Goal: Task Accomplishment & Management: Use online tool/utility

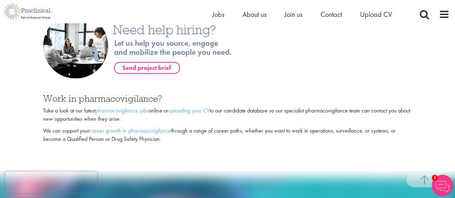
scroll to position [431, 0]
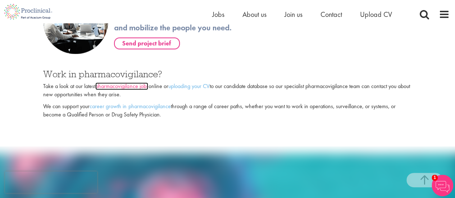
click at [126, 87] on link "pharmacovigilance jobs" at bounding box center [121, 86] width 53 height 8
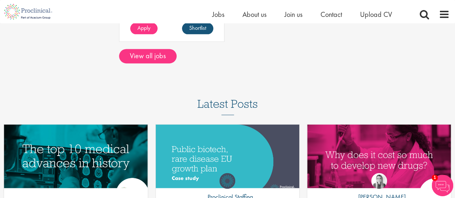
scroll to position [467, 0]
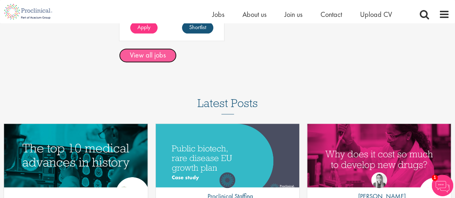
click at [147, 56] on link "View all jobs" at bounding box center [148, 55] width 58 height 14
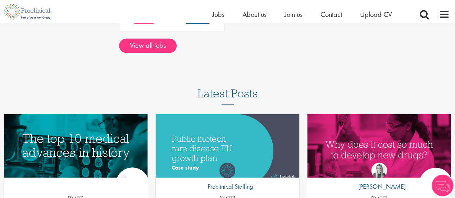
scroll to position [467, 0]
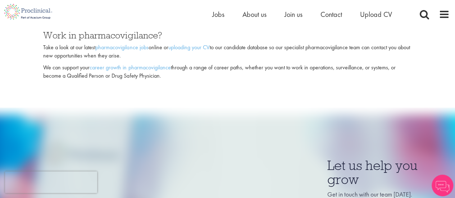
scroll to position [431, 0]
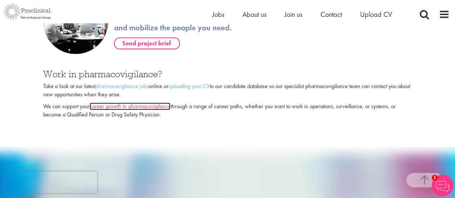
click at [139, 107] on link "career growth in pharmacovigilance" at bounding box center [130, 106] width 81 height 8
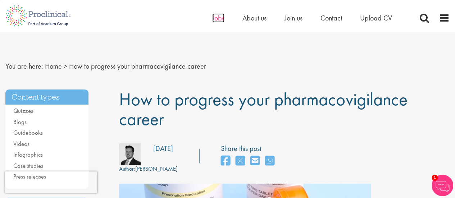
click at [219, 17] on span "Jobs" at bounding box center [218, 17] width 12 height 9
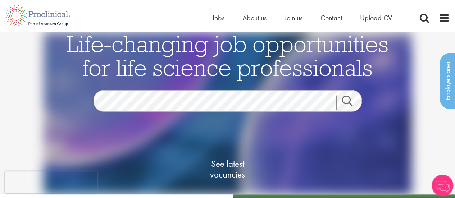
click at [349, 104] on link "Search" at bounding box center [351, 103] width 31 height 14
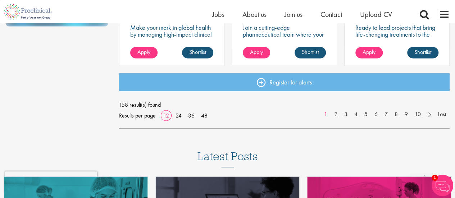
scroll to position [611, 0]
click at [335, 115] on link "2" at bounding box center [335, 114] width 10 height 8
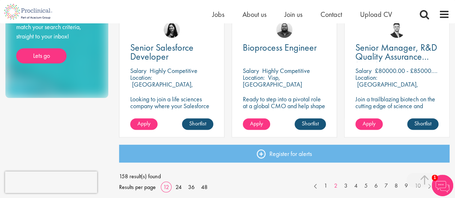
scroll to position [575, 0]
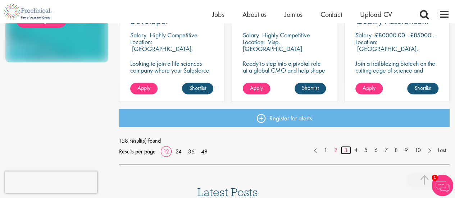
click at [345, 150] on link "3" at bounding box center [345, 150] width 10 height 8
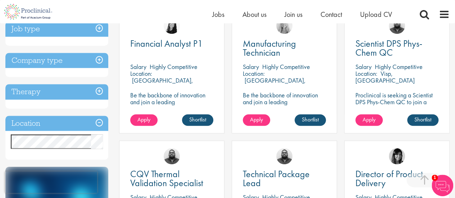
scroll to position [288, 0]
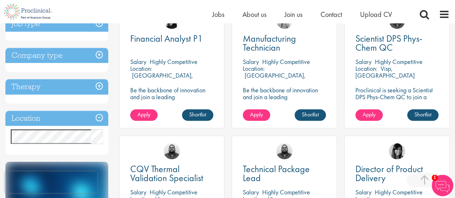
click at [101, 117] on h3 "Location" at bounding box center [56, 118] width 103 height 15
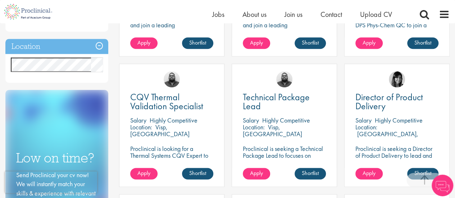
scroll to position [324, 0]
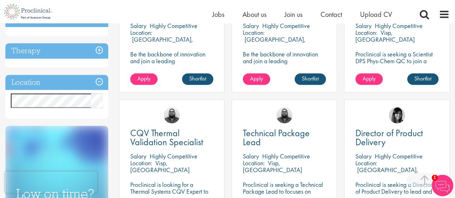
click at [98, 82] on h3 "Location" at bounding box center [56, 82] width 103 height 15
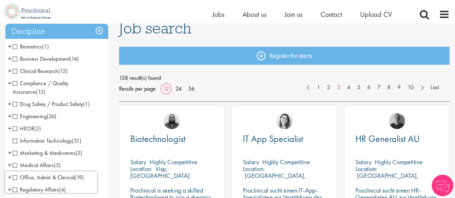
scroll to position [72, 0]
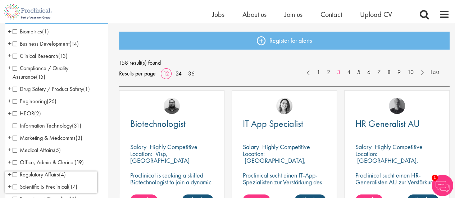
click at [16, 56] on span "Clinical Research" at bounding box center [36, 56] width 46 height 8
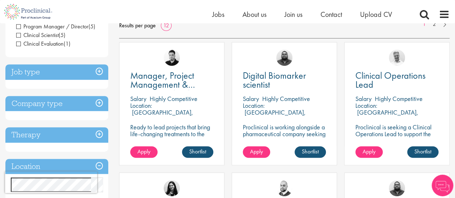
scroll to position [144, 0]
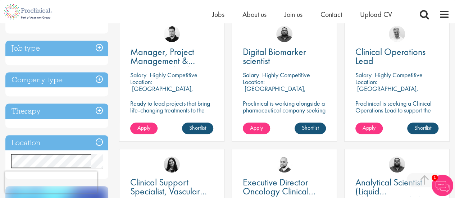
click at [99, 47] on h3 "Job type" at bounding box center [56, 48] width 103 height 15
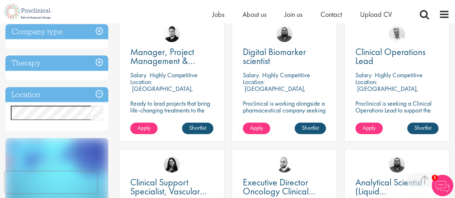
click at [101, 31] on h3 "Company type" at bounding box center [56, 31] width 103 height 15
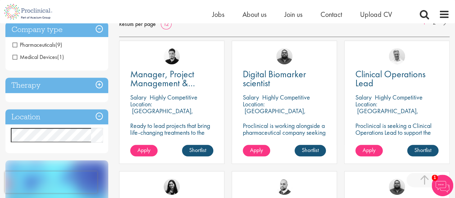
scroll to position [108, 0]
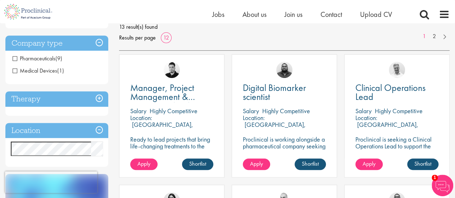
click at [14, 59] on span "Pharmaceuticals" at bounding box center [34, 59] width 43 height 8
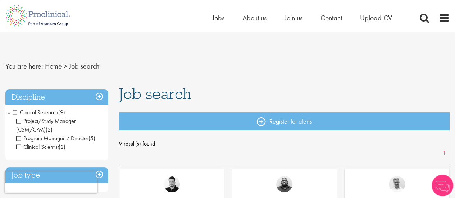
click at [97, 94] on h3 "Discipline" at bounding box center [56, 97] width 103 height 15
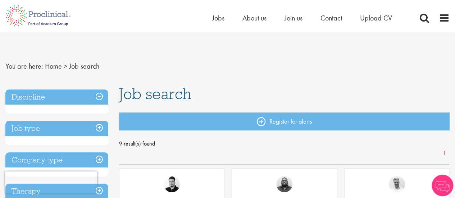
click at [97, 95] on h3 "Discipline" at bounding box center [56, 97] width 103 height 15
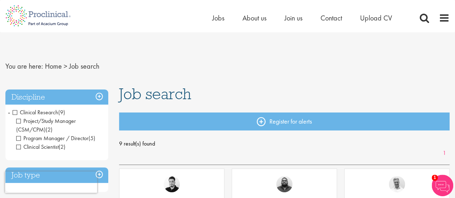
click at [19, 121] on span "Project/Study Manager (CSM/CPM)" at bounding box center [46, 125] width 60 height 16
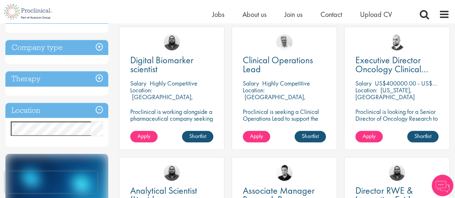
scroll to position [144, 0]
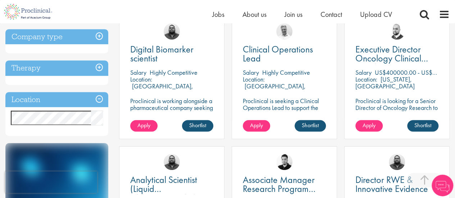
click at [101, 97] on h3 "Location" at bounding box center [56, 99] width 103 height 15
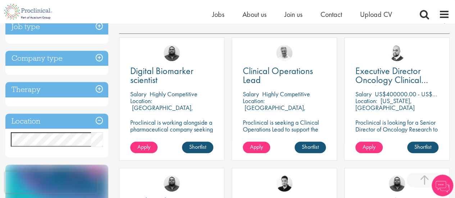
scroll to position [144, 0]
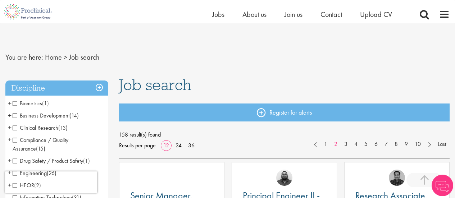
scroll to position [369, 0]
